Goal: Information Seeking & Learning: Learn about a topic

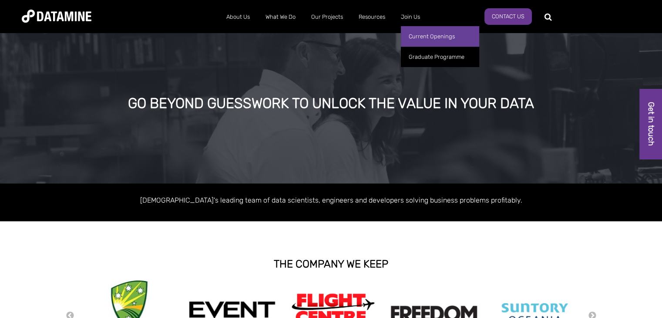
click at [421, 32] on link "Current Openings" at bounding box center [440, 36] width 78 height 20
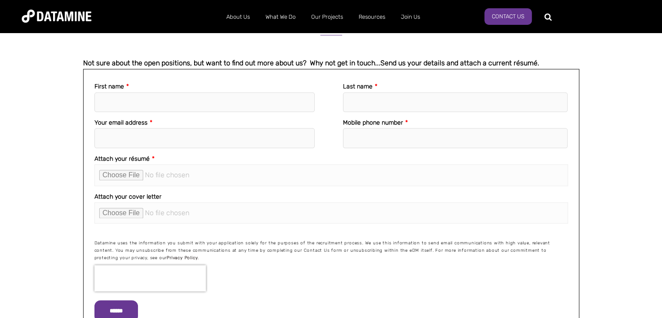
scroll to position [1045, 0]
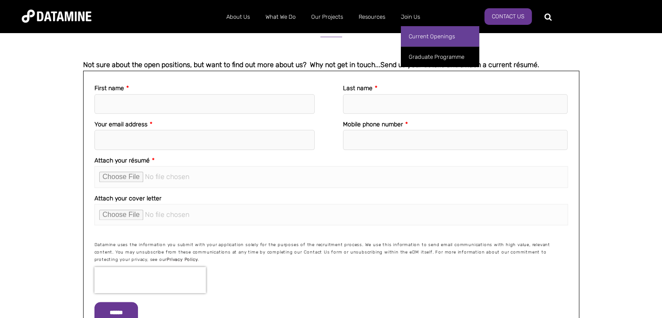
click at [422, 35] on link "Current Openings" at bounding box center [440, 36] width 78 height 20
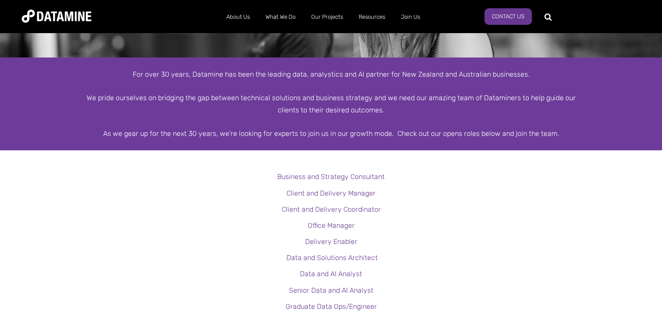
scroll to position [131, 0]
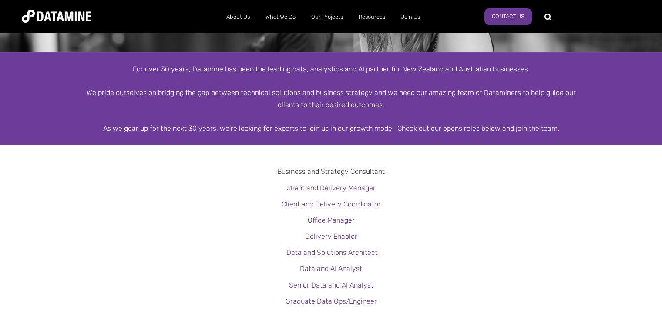
click at [368, 173] on link "Business and Strategy Consultant" at bounding box center [331, 171] width 108 height 8
